Goal: Transaction & Acquisition: Purchase product/service

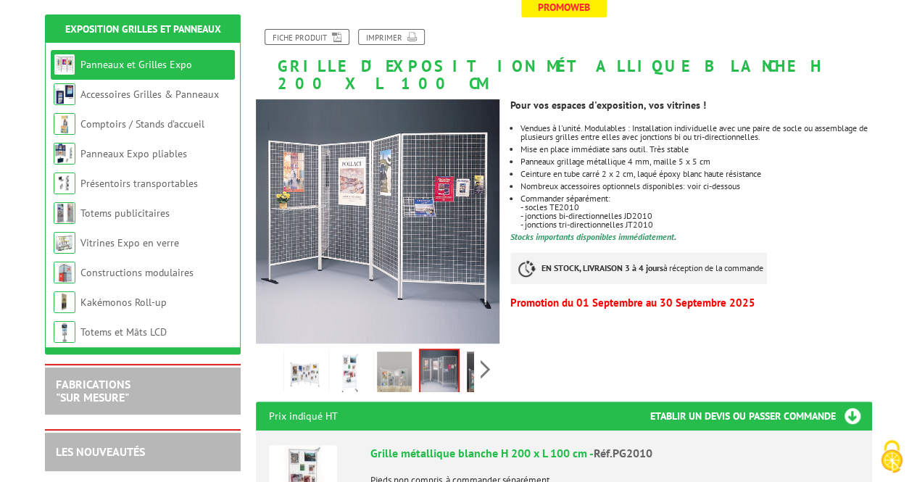
scroll to position [217, 0]
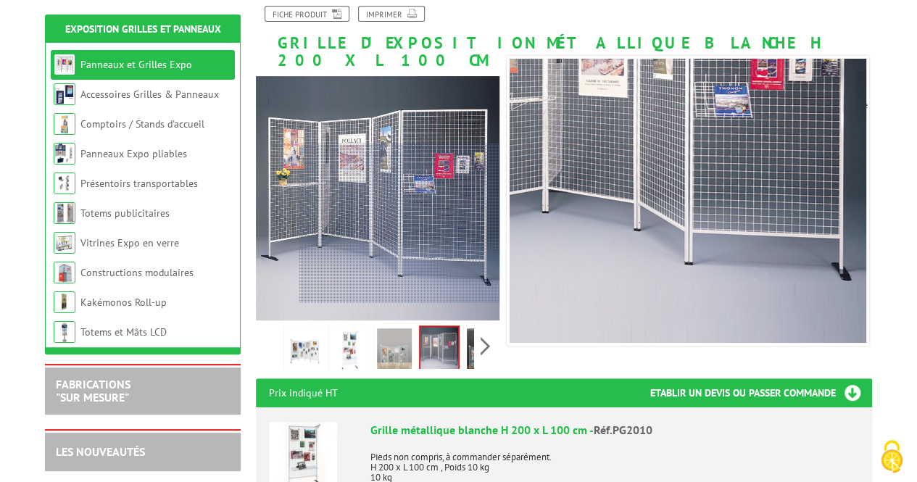
click at [519, 265] on img at bounding box center [648, 125] width 435 height 435
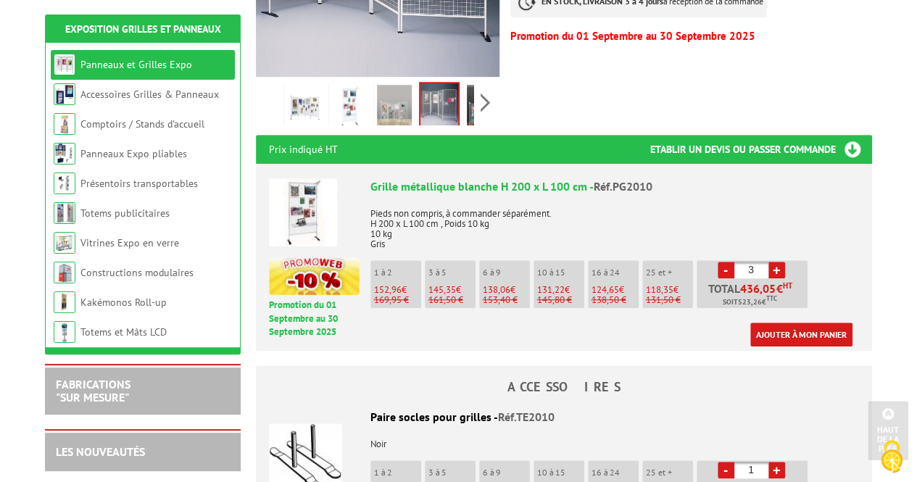
scroll to position [507, 0]
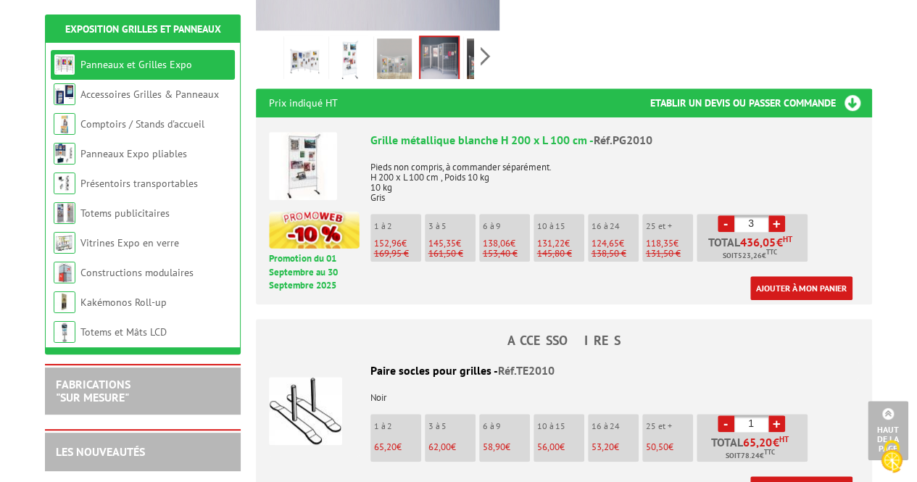
click at [775, 215] on link "+" at bounding box center [776, 223] width 17 height 17
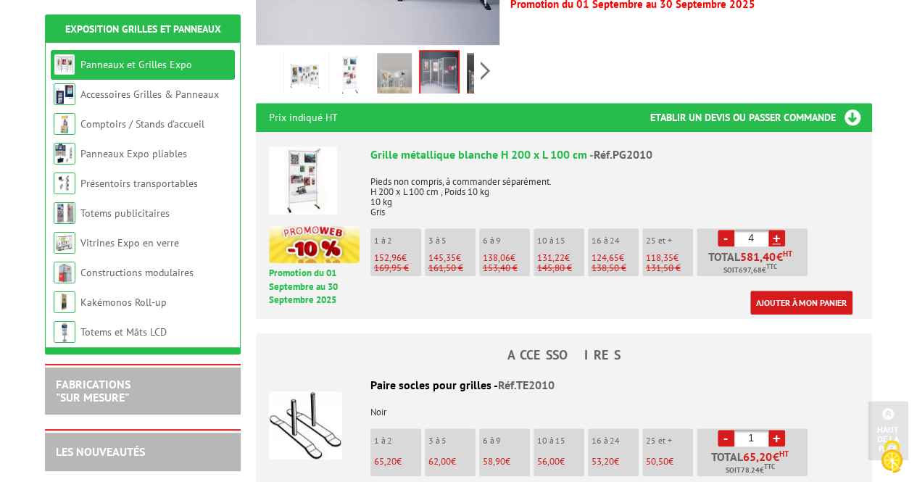
scroll to position [580, 0]
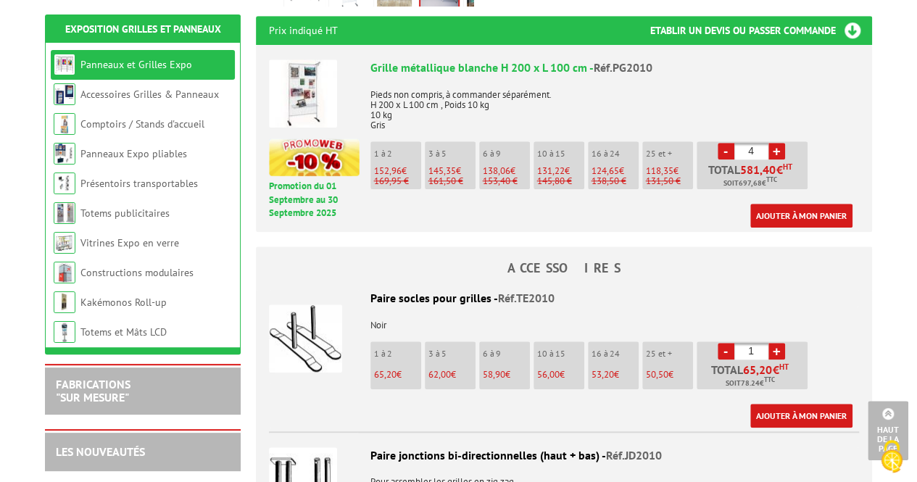
click at [372, 143] on li "1 à 2 152,96 € 169,95 €" at bounding box center [395, 165] width 51 height 48
click at [390, 149] on p "1 à 2" at bounding box center [397, 154] width 47 height 10
click at [726, 143] on link "-" at bounding box center [725, 151] width 17 height 17
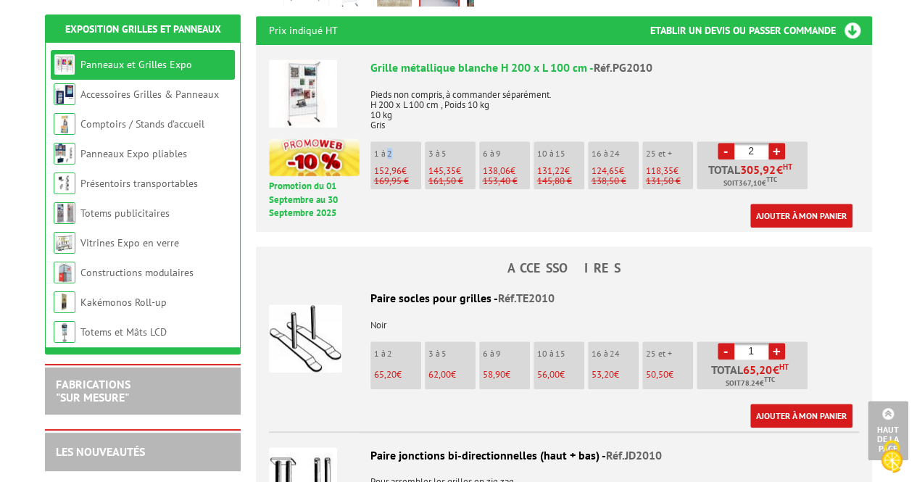
type input "1"
click at [392, 87] on p "Pieds non compris, à commander séparément. H 200 x L 100 cm , Poids 10 kg 10 kg…" at bounding box center [614, 105] width 488 height 51
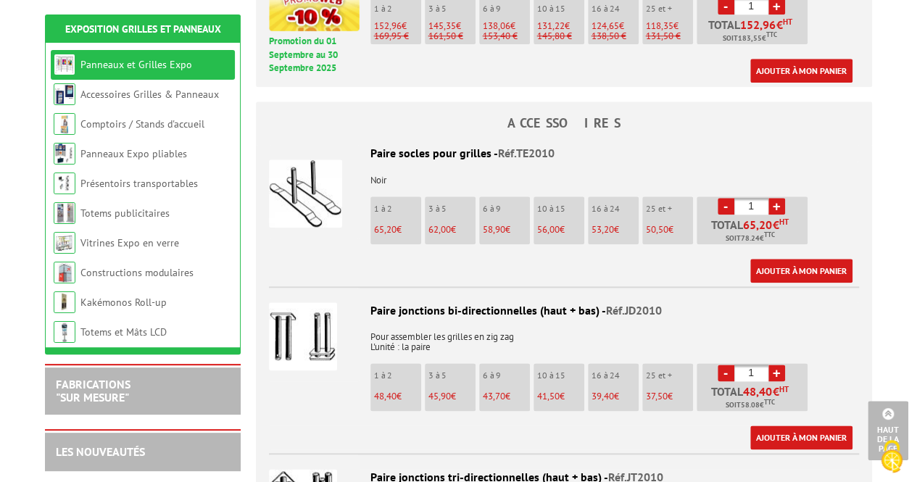
scroll to position [729, 0]
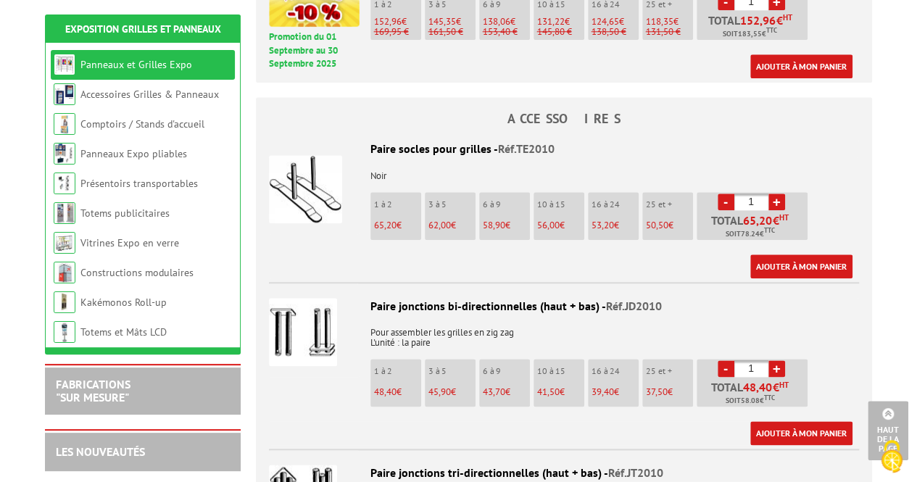
click at [329, 203] on img at bounding box center [305, 189] width 73 height 68
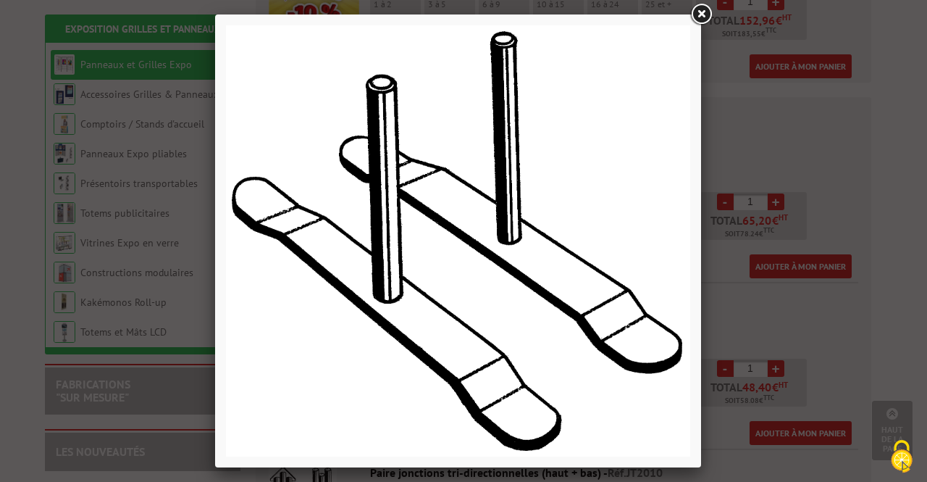
click at [698, 13] on link at bounding box center [701, 14] width 26 height 26
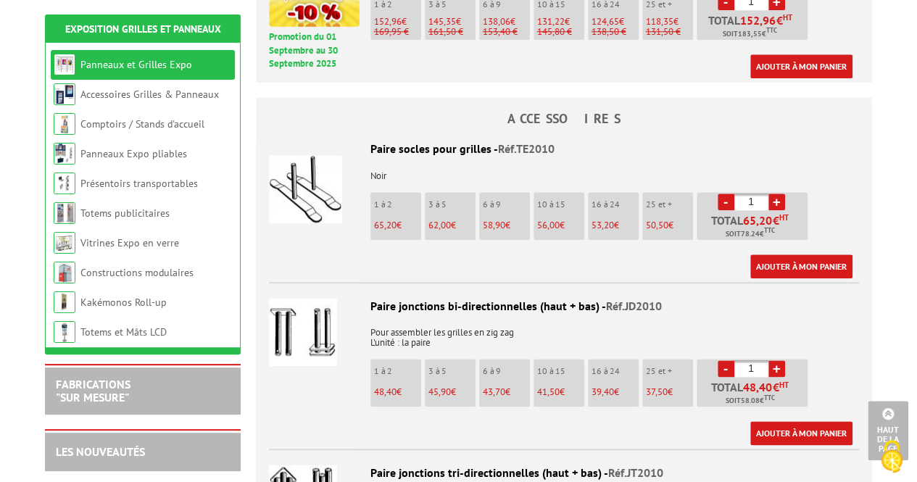
click at [777, 193] on link "+" at bounding box center [776, 201] width 17 height 17
type input "4"
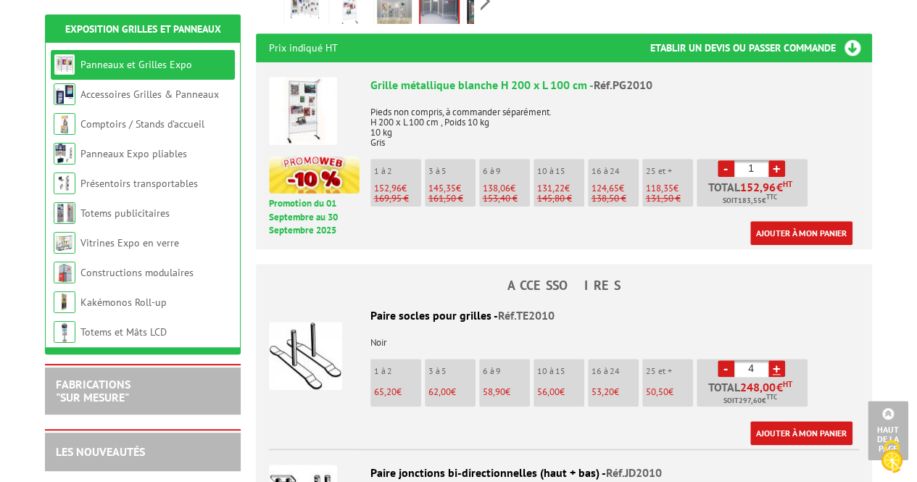
scroll to position [512, 0]
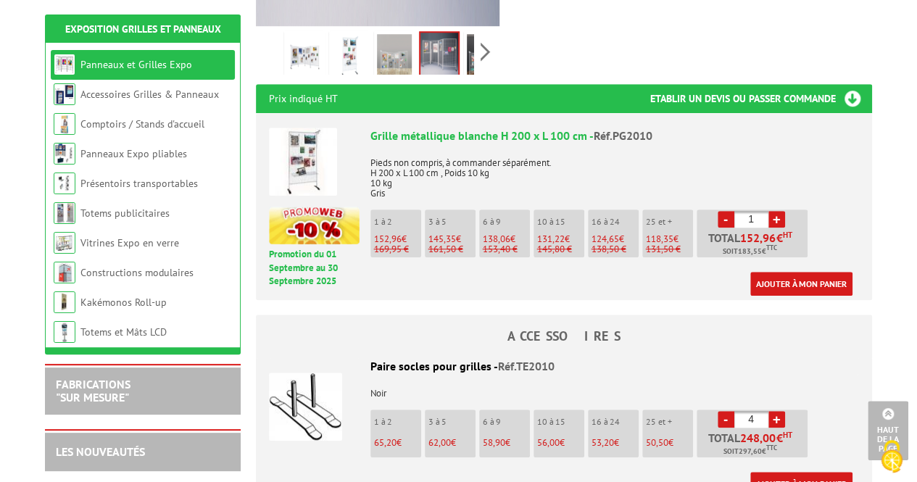
click at [776, 211] on link "+" at bounding box center [776, 219] width 17 height 17
type input "4"
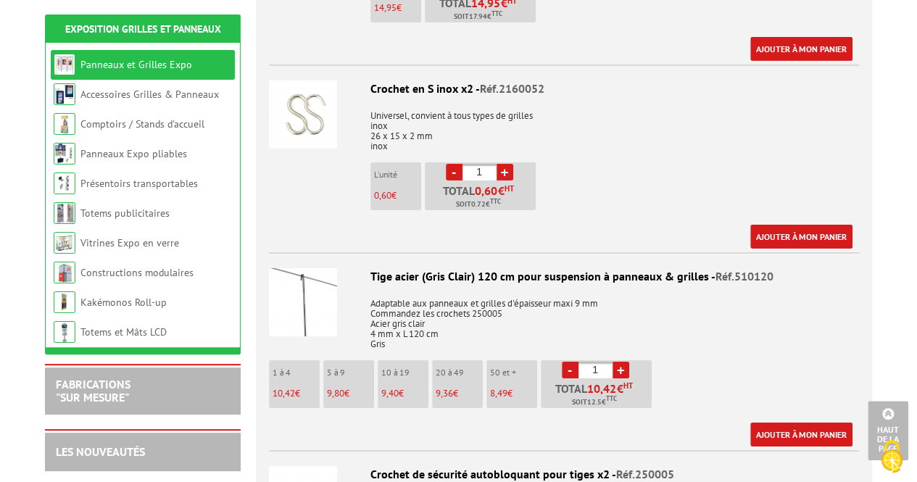
scroll to position [2323, 0]
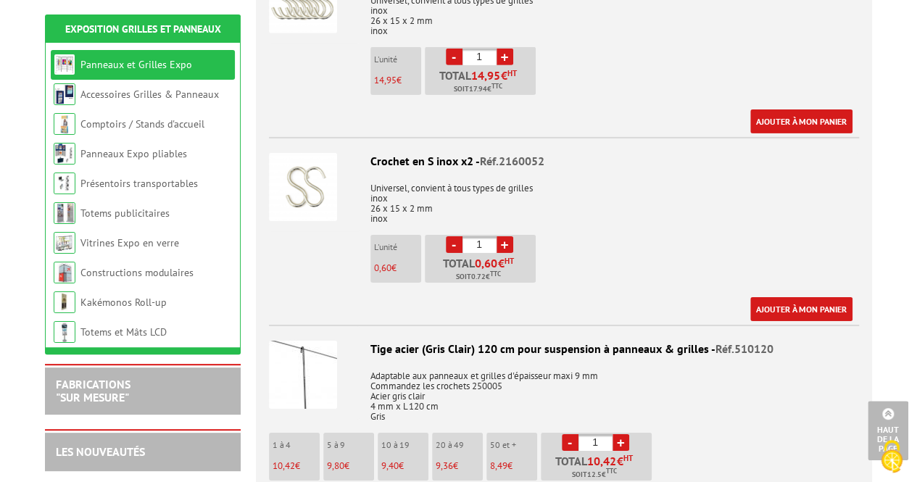
click at [285, 247] on div "Crochet en S inox x2 - Réf.2160052 Universel, convient à tous types de grilles …" at bounding box center [564, 237] width 590 height 168
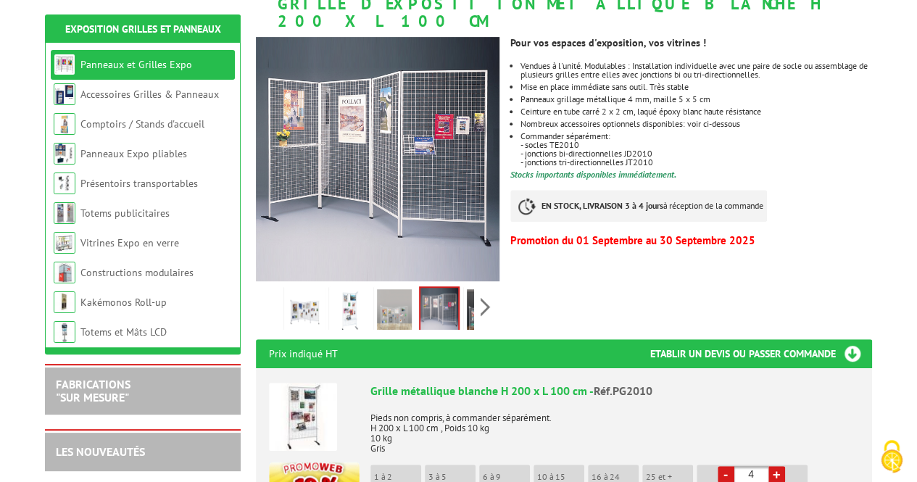
scroll to position [290, 0]
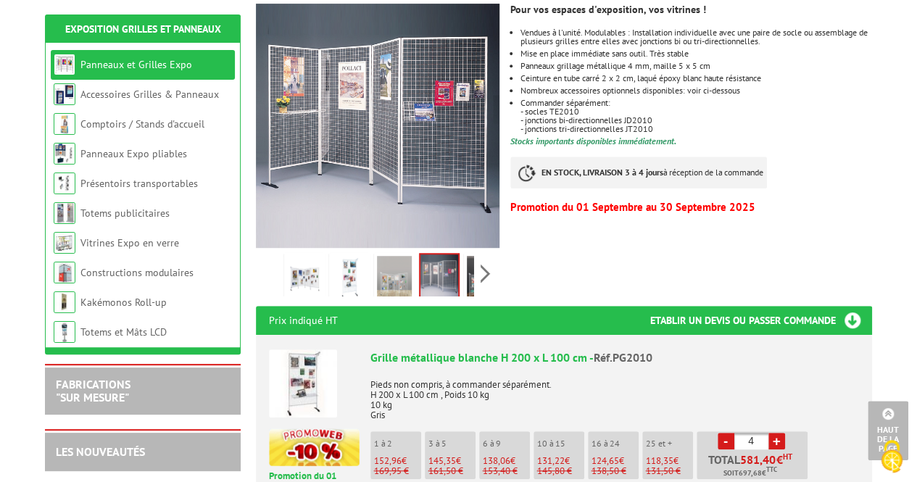
click at [352, 256] on img at bounding box center [349, 278] width 35 height 45
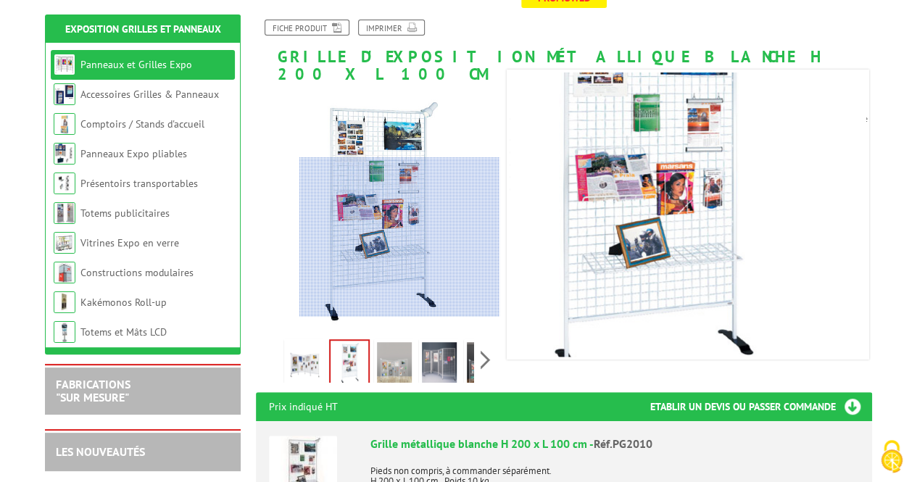
scroll to position [217, 0]
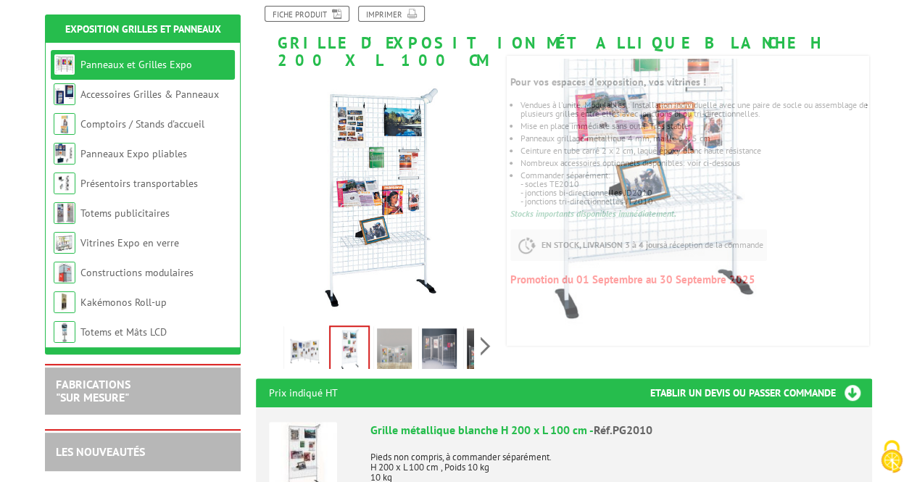
click at [445, 334] on img at bounding box center [439, 350] width 35 height 45
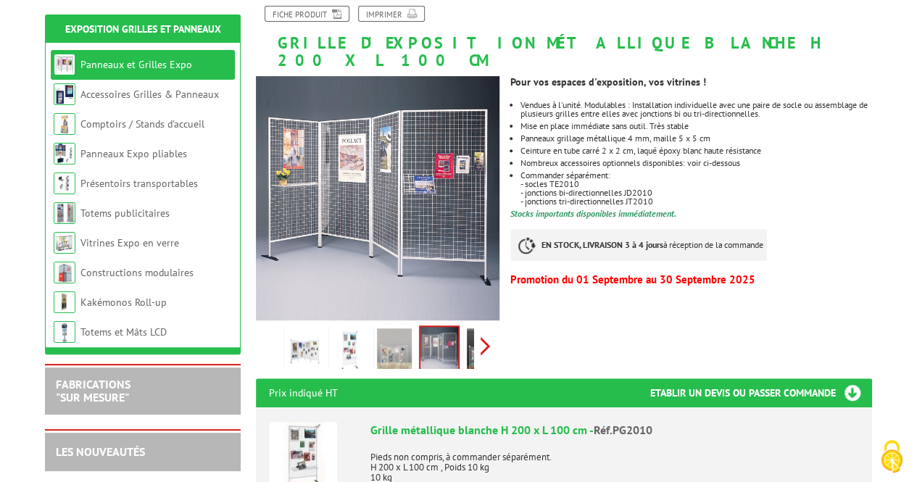
click at [483, 333] on div "Previous Next" at bounding box center [378, 345] width 244 height 51
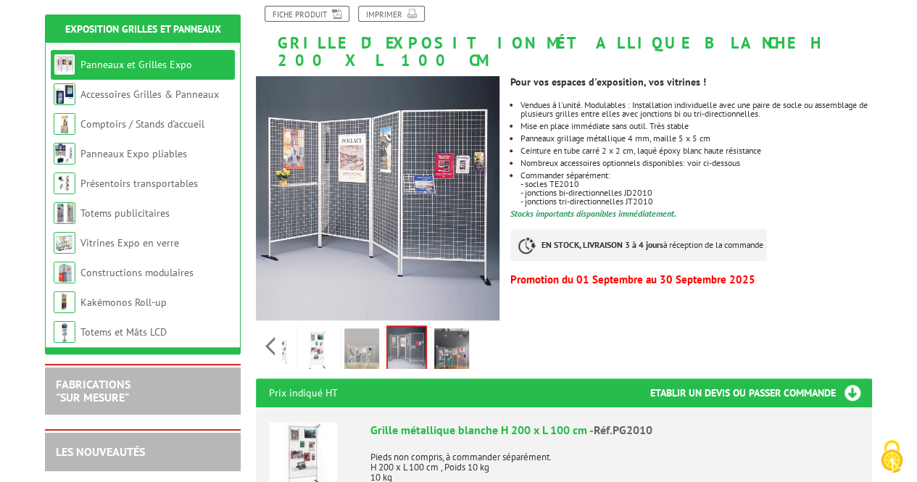
click at [449, 335] on img at bounding box center [451, 350] width 35 height 45
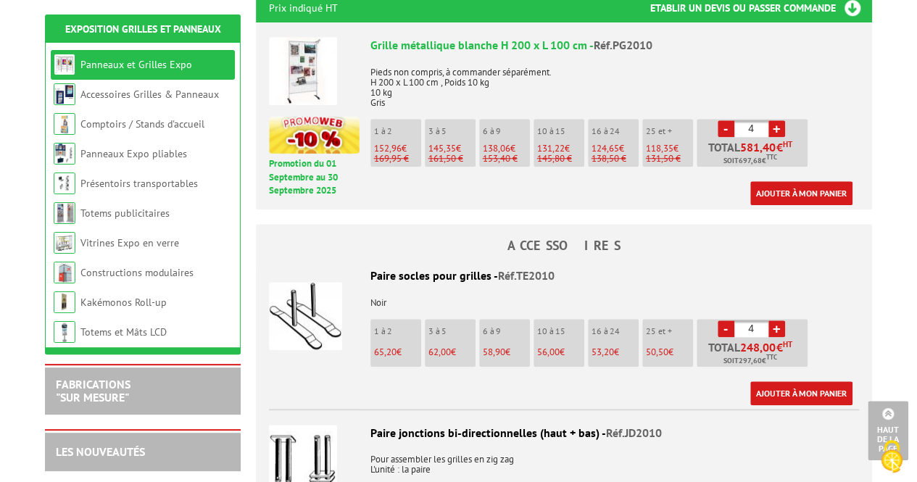
scroll to position [580, 0]
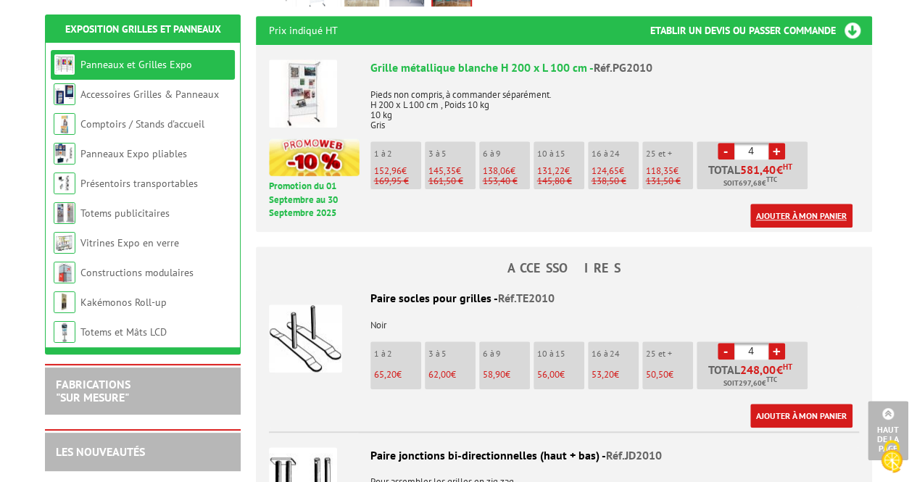
click at [800, 204] on link "Ajouter à mon panier" at bounding box center [801, 216] width 102 height 24
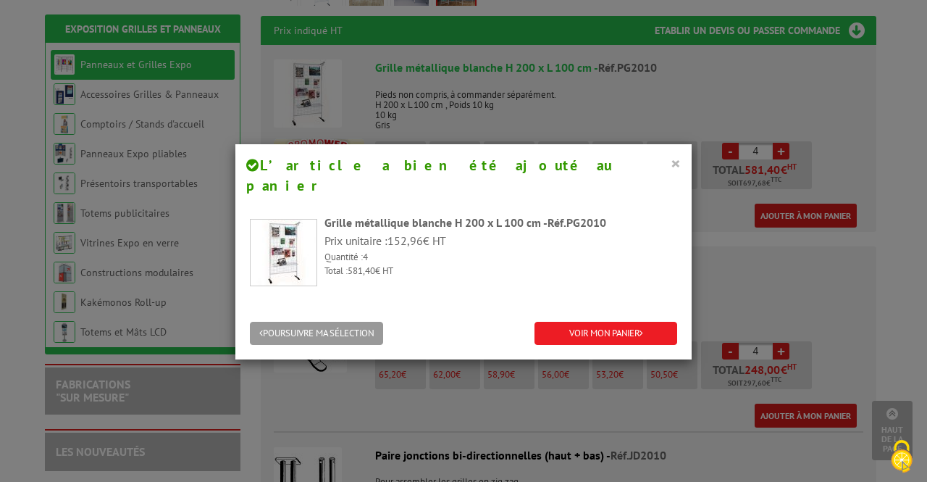
click at [672, 164] on button "×" at bounding box center [676, 163] width 10 height 19
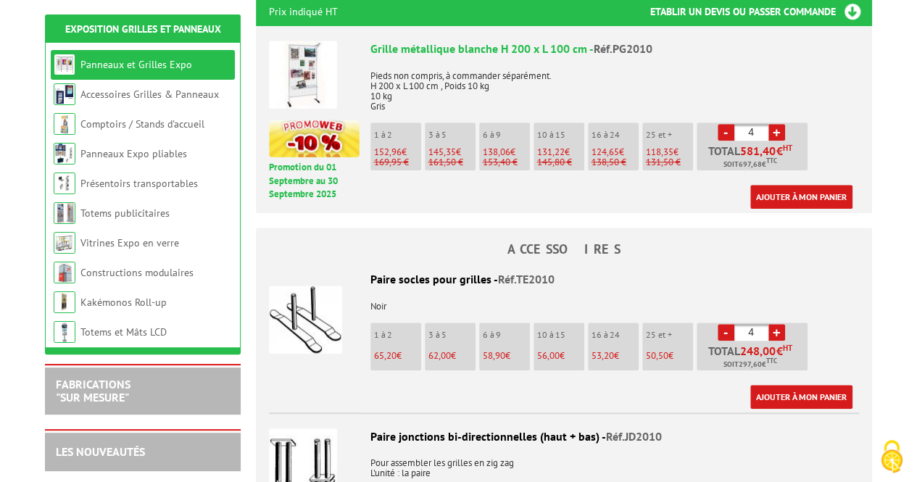
scroll to position [616, 0]
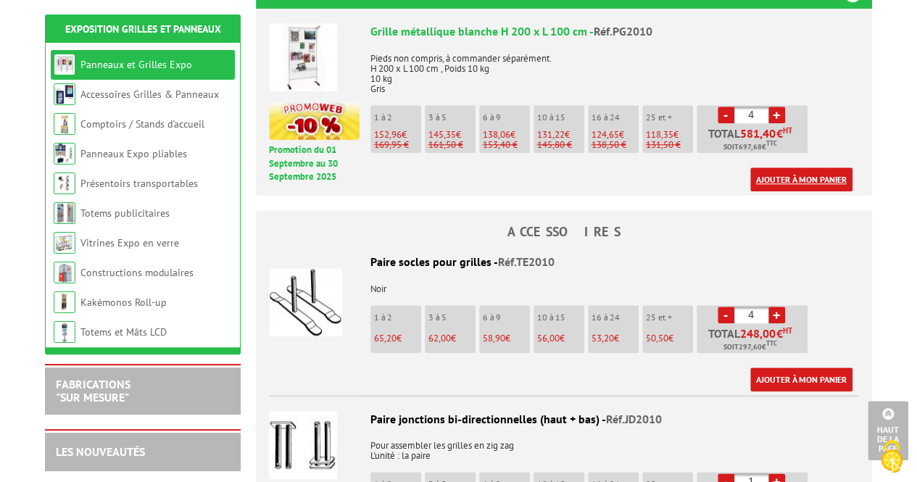
click at [780, 170] on link "Ajouter à mon panier" at bounding box center [801, 179] width 102 height 24
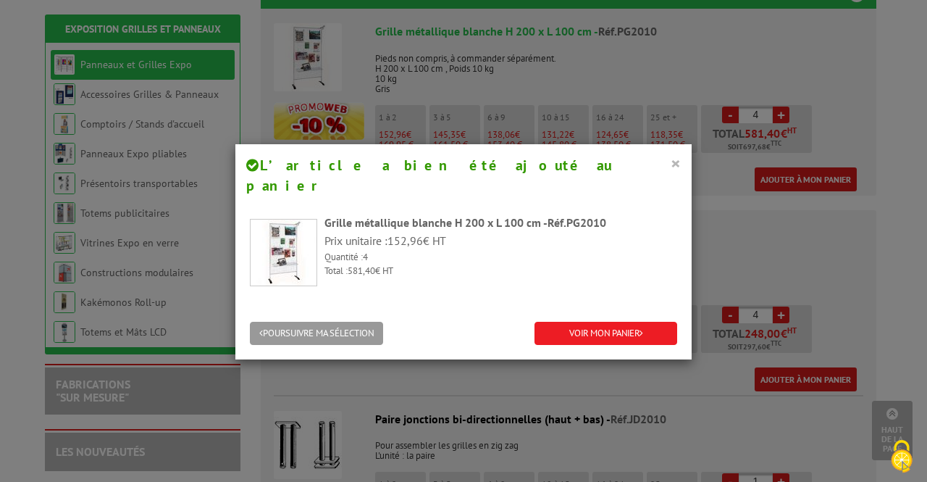
click at [671, 163] on button "×" at bounding box center [676, 163] width 10 height 19
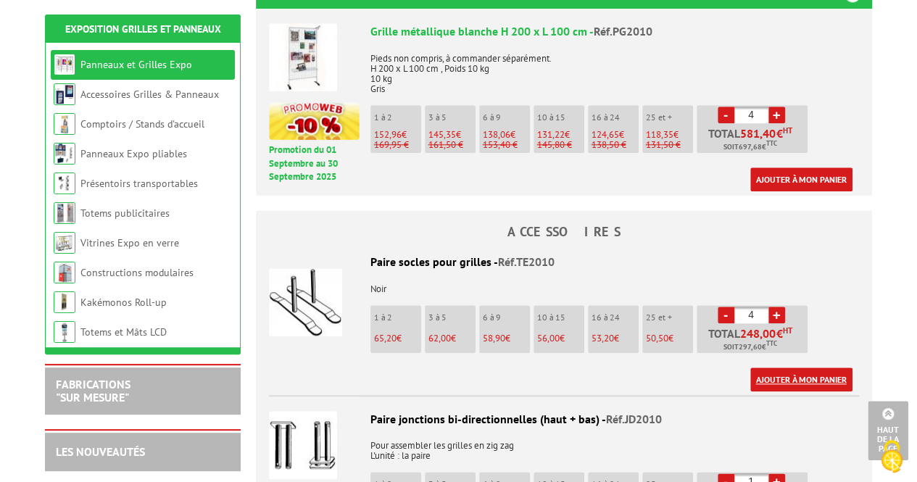
click at [777, 367] on link "Ajouter à mon panier" at bounding box center [801, 379] width 102 height 24
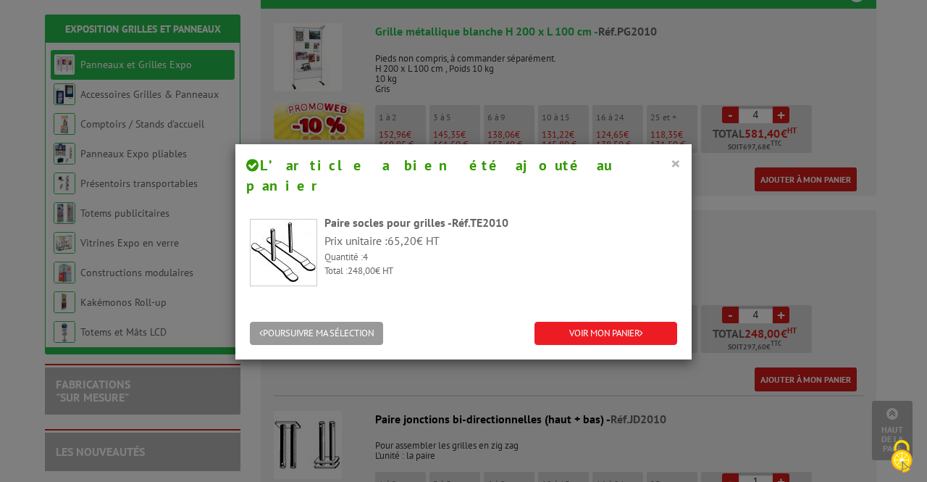
click at [671, 162] on button "×" at bounding box center [676, 163] width 10 height 19
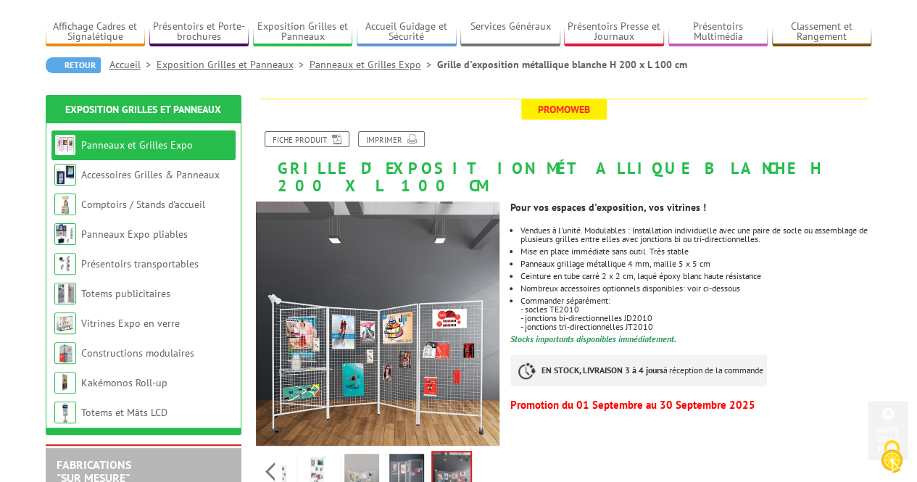
scroll to position [0, 0]
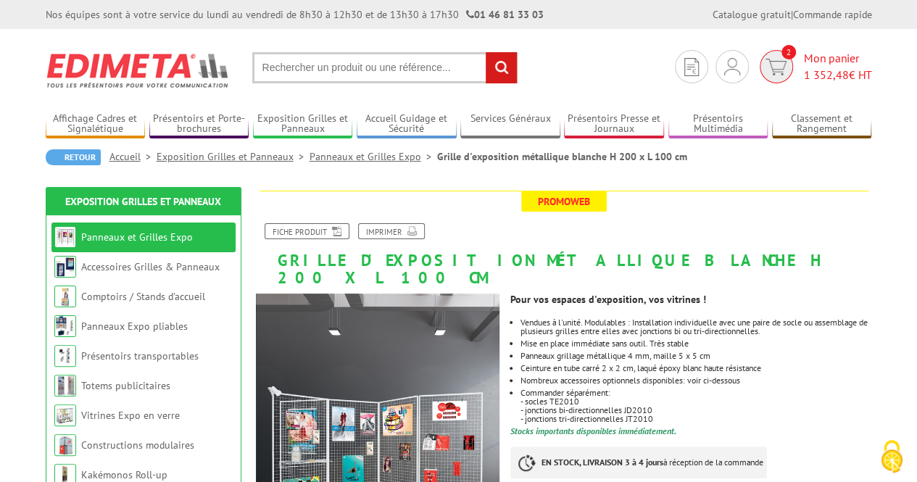
click at [823, 63] on span "Mon panier 1 352,48 € HT" at bounding box center [838, 66] width 68 height 33
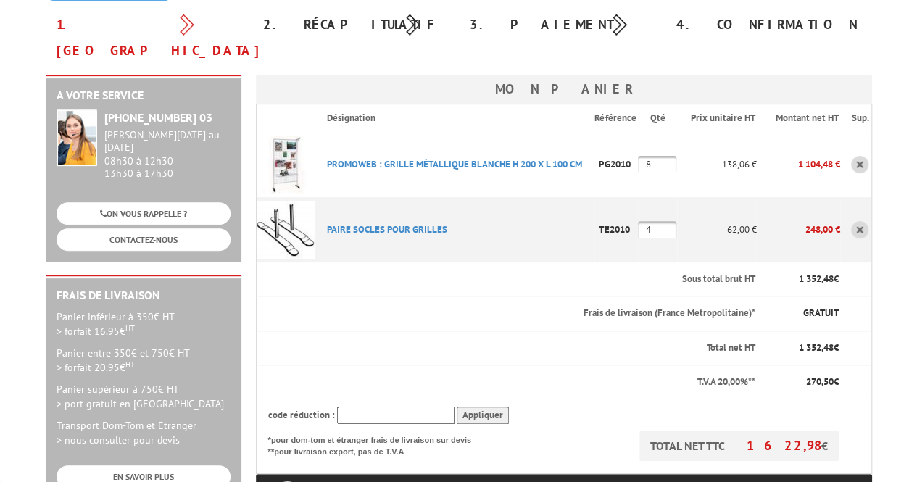
scroll to position [145, 0]
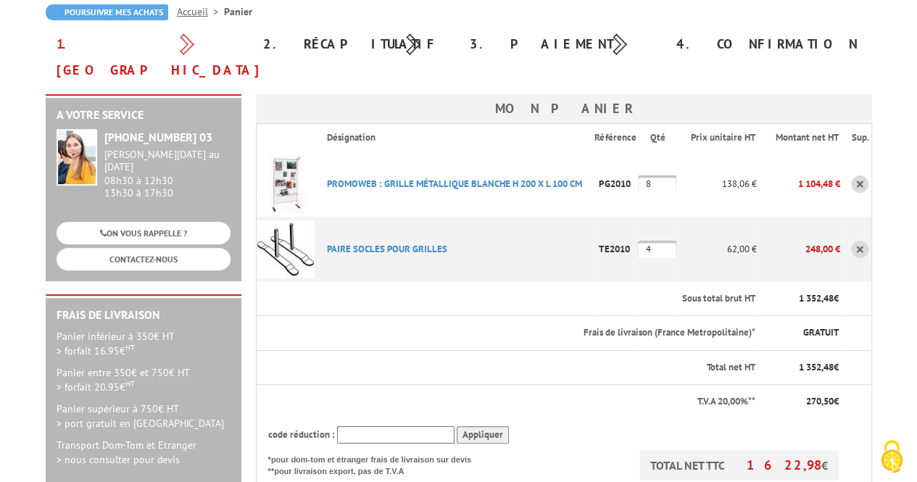
click at [667, 175] on input "8" at bounding box center [657, 183] width 38 height 17
drag, startPoint x: 665, startPoint y: 157, endPoint x: 644, endPoint y: 159, distance: 21.1
click at [644, 175] on input "8" at bounding box center [657, 183] width 38 height 17
type input "4"
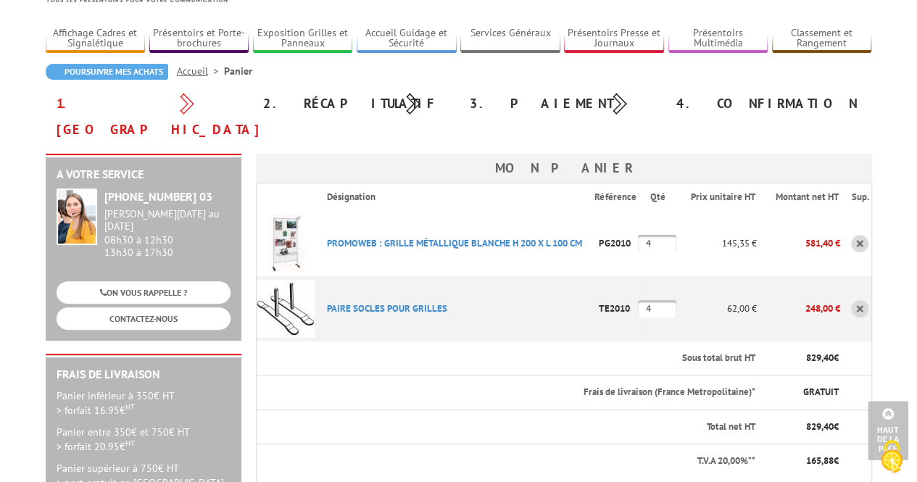
scroll to position [72, 0]
